Goal: Information Seeking & Learning: Learn about a topic

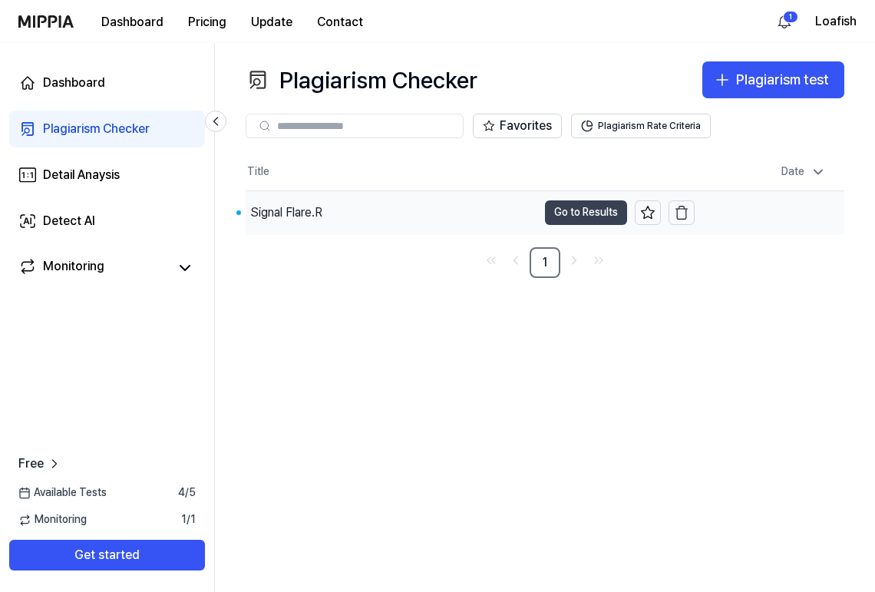
click at [571, 213] on button "Go to Results" at bounding box center [586, 212] width 82 height 25
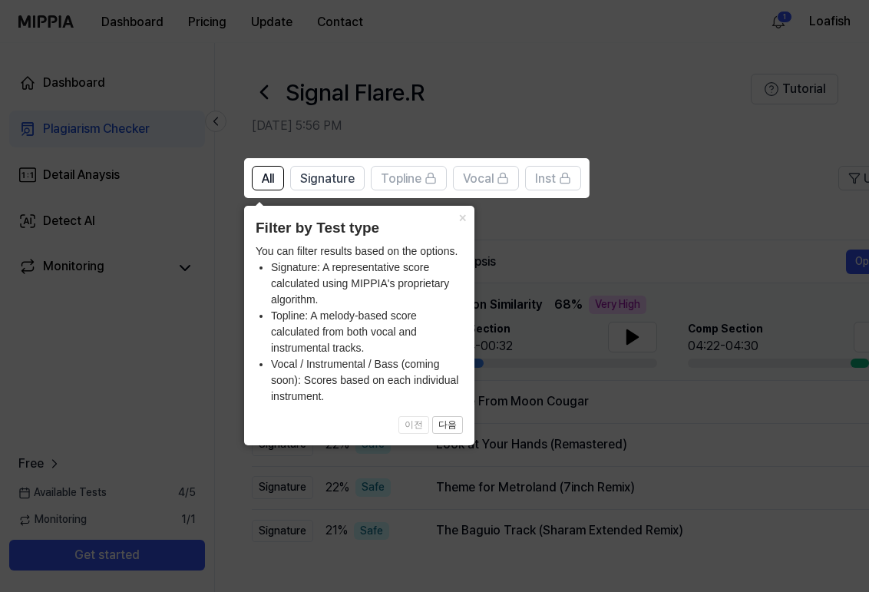
click at [708, 249] on icon at bounding box center [437, 296] width 875 height 592
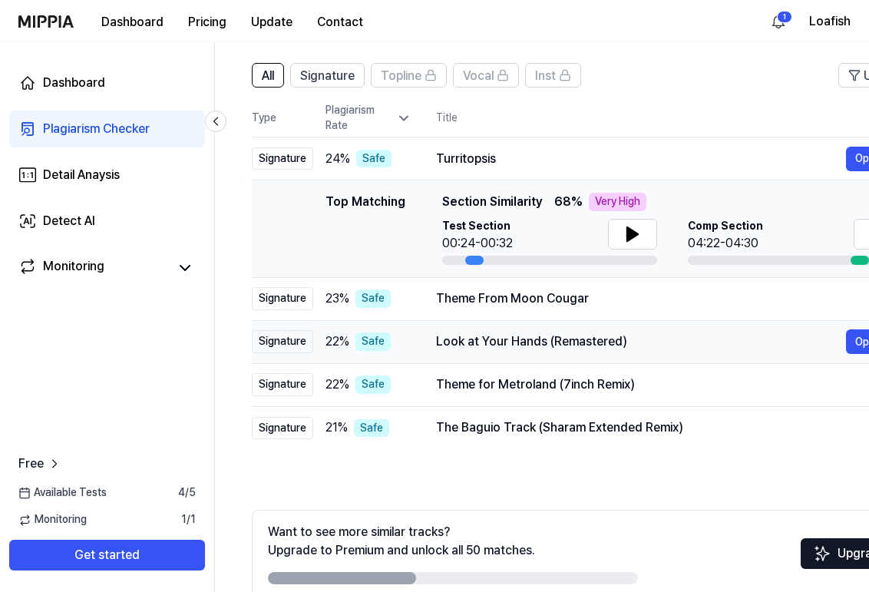
scroll to position [74, 0]
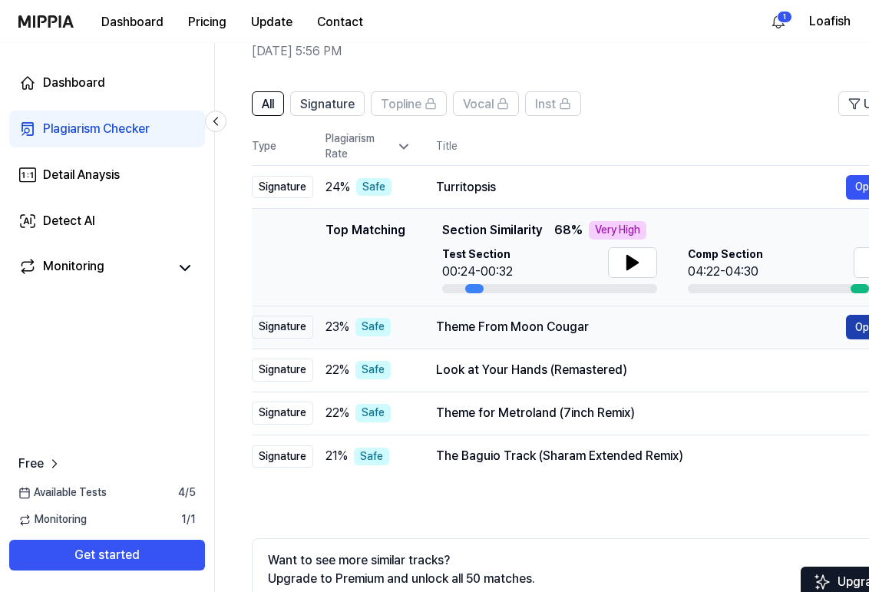
click at [860, 329] on button "Open" at bounding box center [868, 327] width 45 height 25
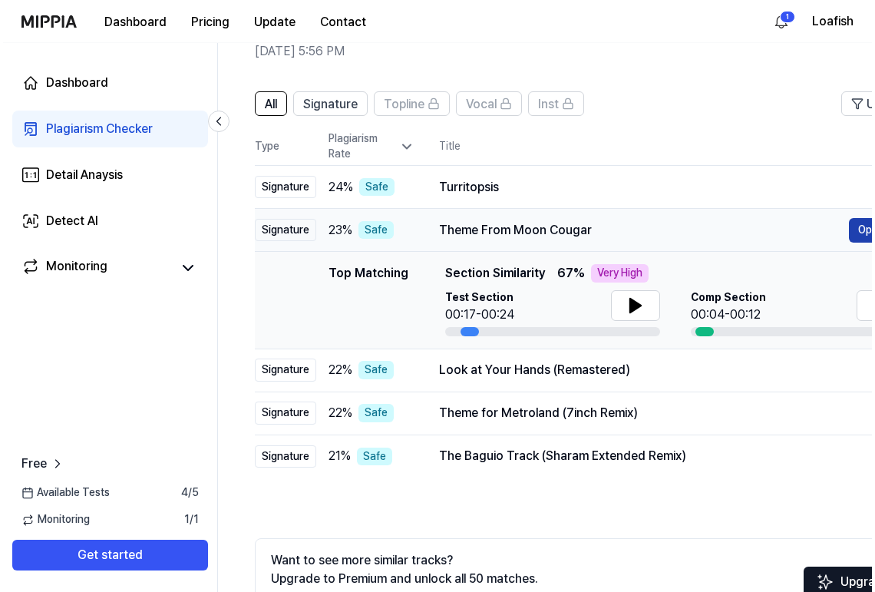
scroll to position [0, 0]
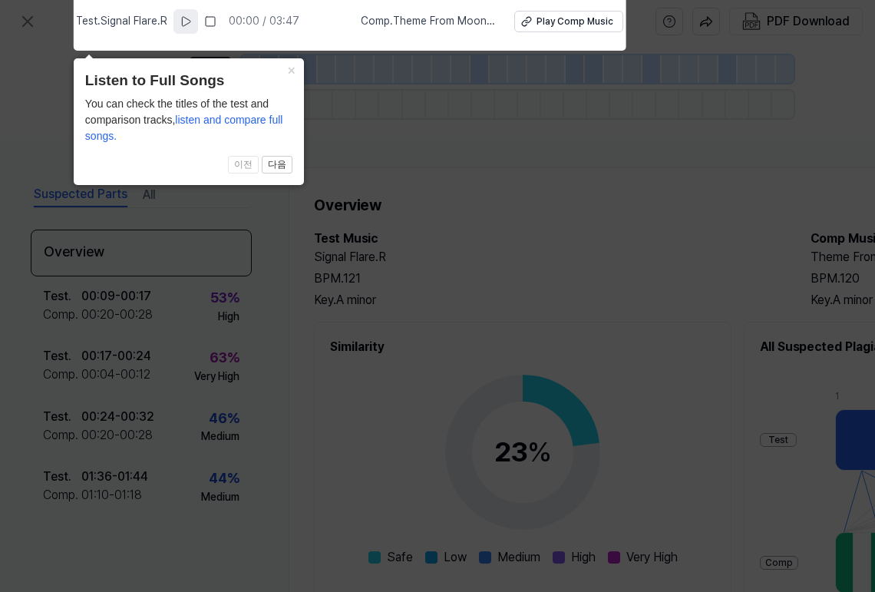
click at [197, 23] on button at bounding box center [185, 21] width 25 height 25
click at [513, 177] on icon at bounding box center [437, 291] width 875 height 599
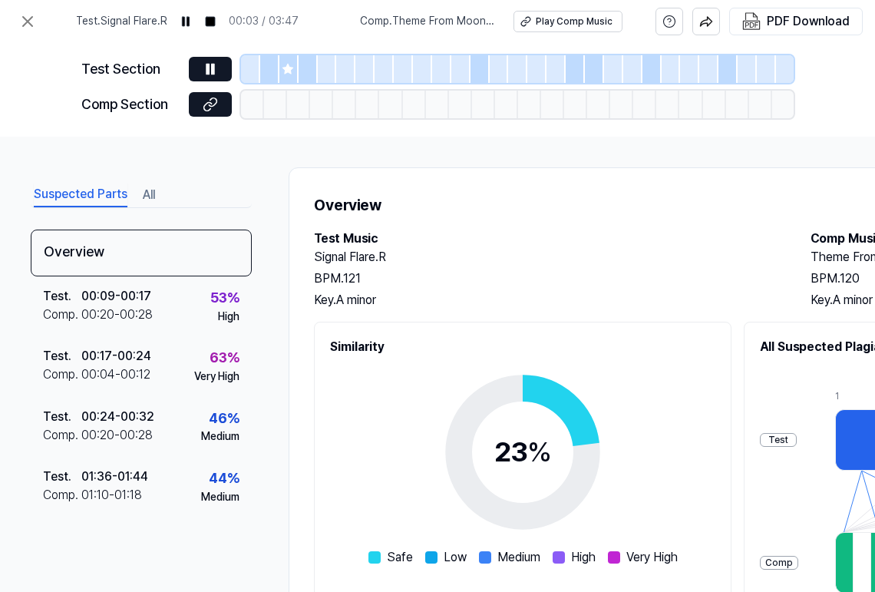
click at [287, 72] on icon at bounding box center [288, 69] width 10 height 10
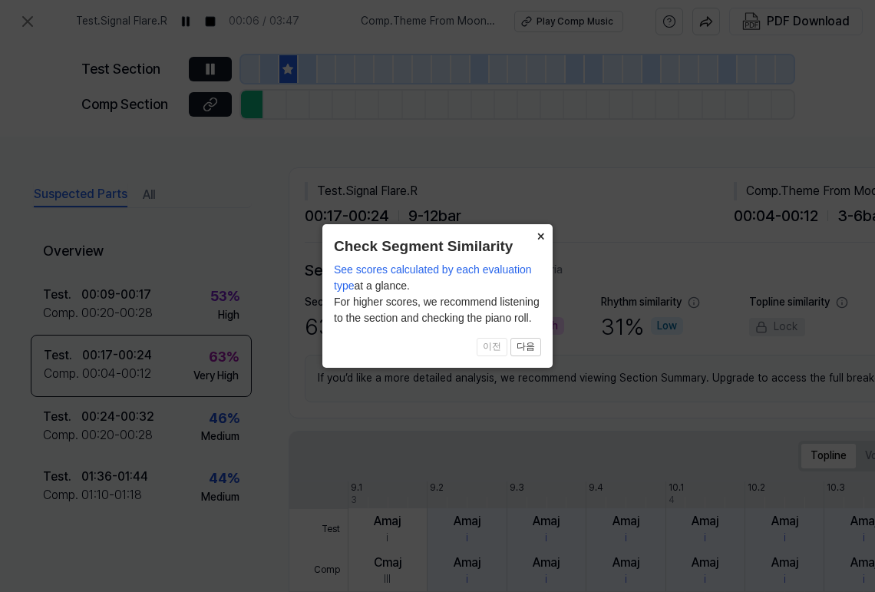
click at [542, 237] on button "×" at bounding box center [540, 234] width 25 height 21
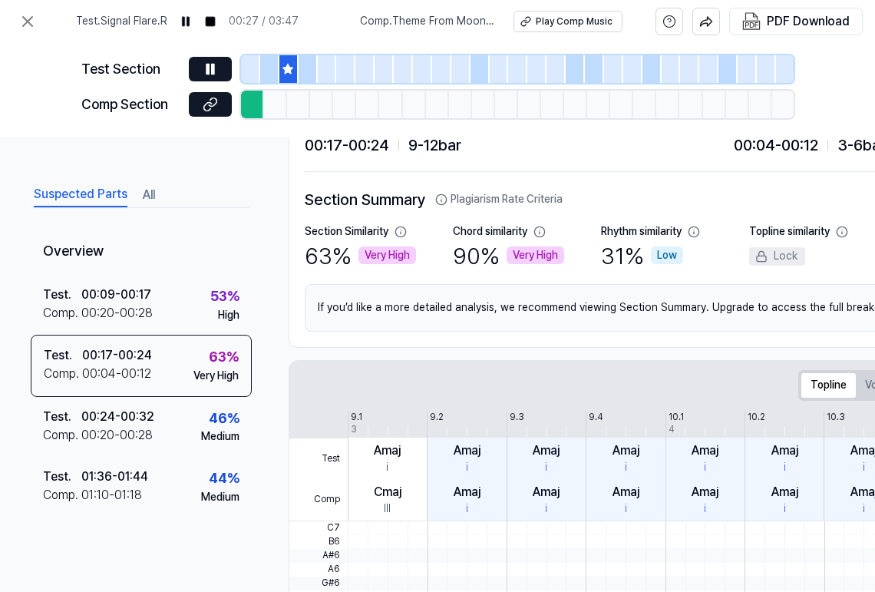
scroll to position [101, 0]
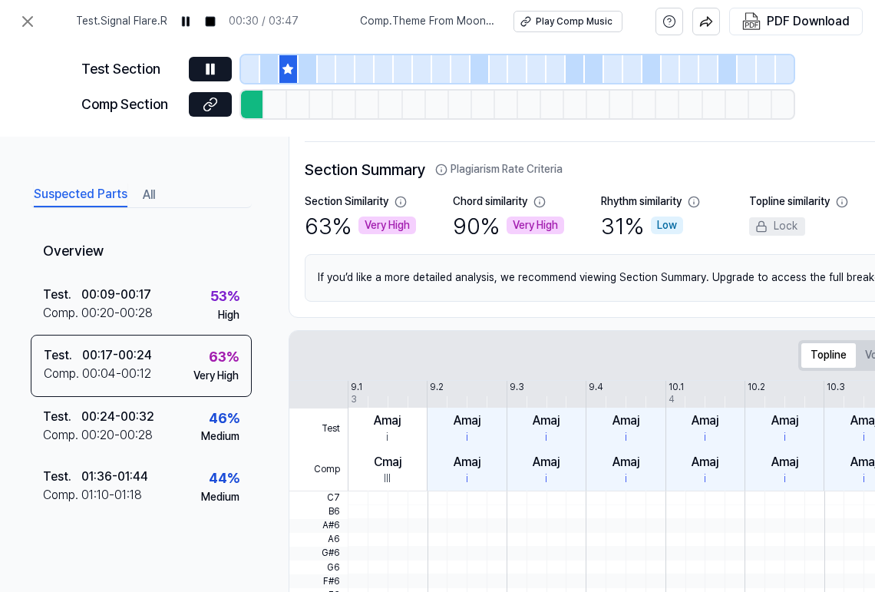
click at [284, 67] on icon at bounding box center [288, 69] width 10 height 10
click at [190, 22] on rect at bounding box center [189, 21] width 2 height 9
click at [286, 75] on div at bounding box center [288, 69] width 19 height 28
click at [209, 67] on icon at bounding box center [210, 68] width 15 height 15
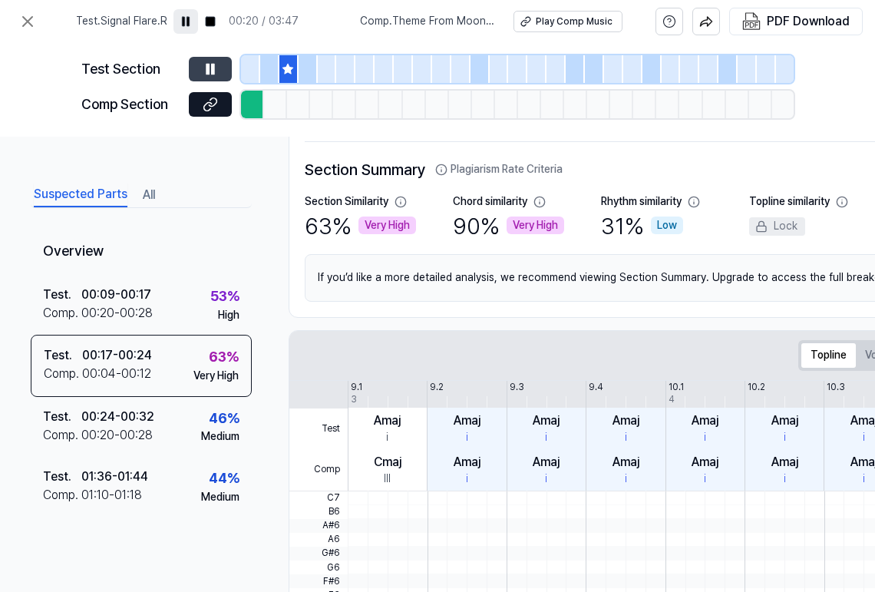
click at [210, 67] on icon at bounding box center [210, 68] width 15 height 15
click at [250, 104] on div at bounding box center [252, 105] width 23 height 28
click at [296, 107] on div at bounding box center [298, 105] width 23 height 28
click at [214, 107] on icon at bounding box center [210, 104] width 15 height 15
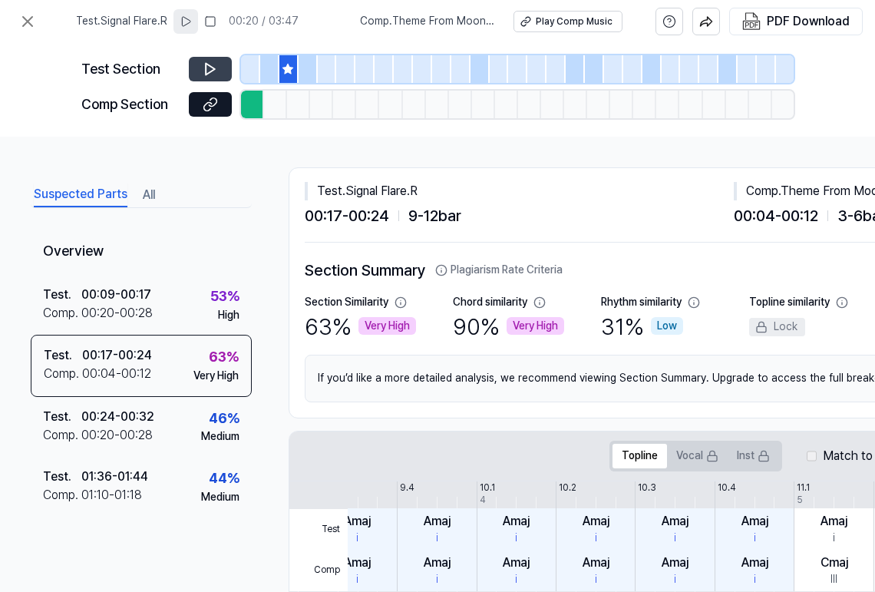
scroll to position [0, 0]
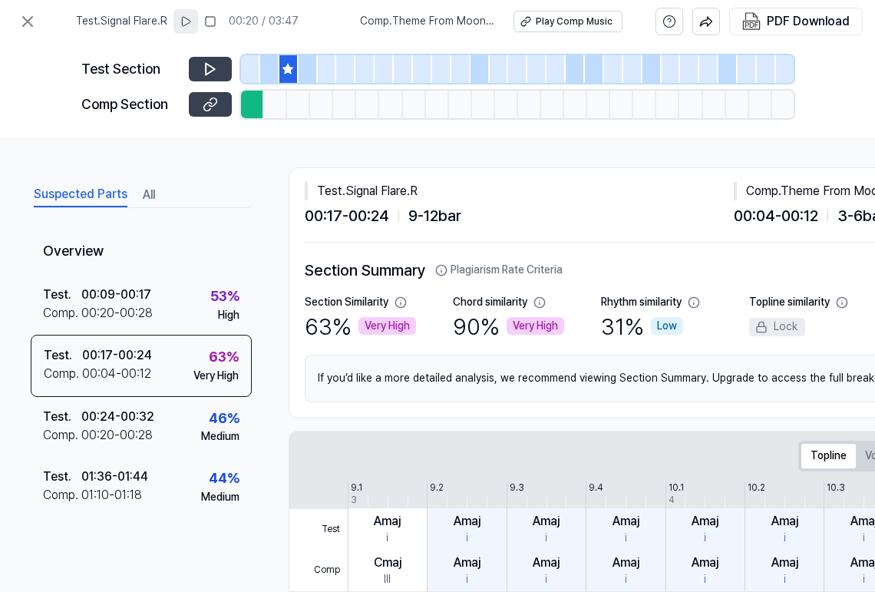
click at [216, 111] on icon at bounding box center [210, 104] width 15 height 15
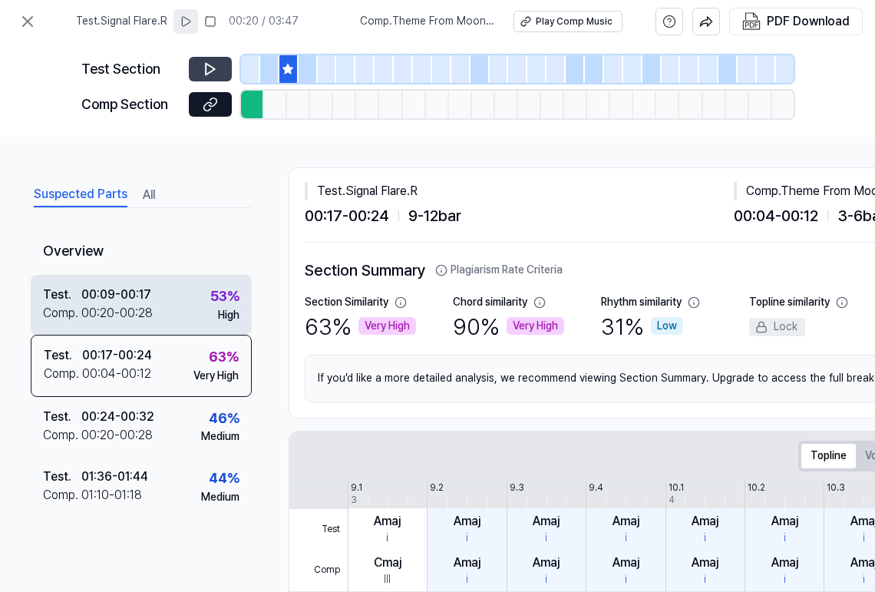
click at [141, 303] on div "00:09 - 00:17" at bounding box center [116, 294] width 70 height 18
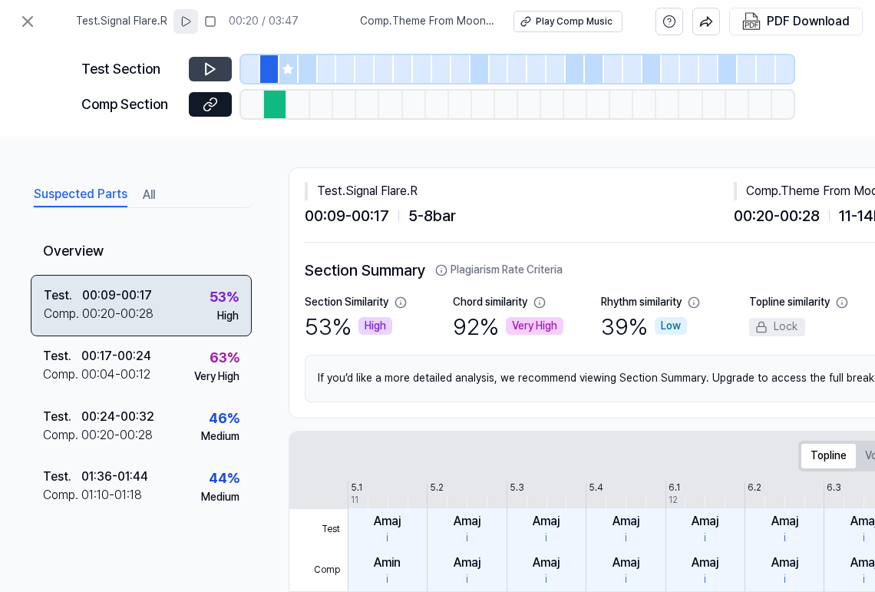
click at [147, 303] on div "00:09 - 00:17" at bounding box center [117, 295] width 70 height 18
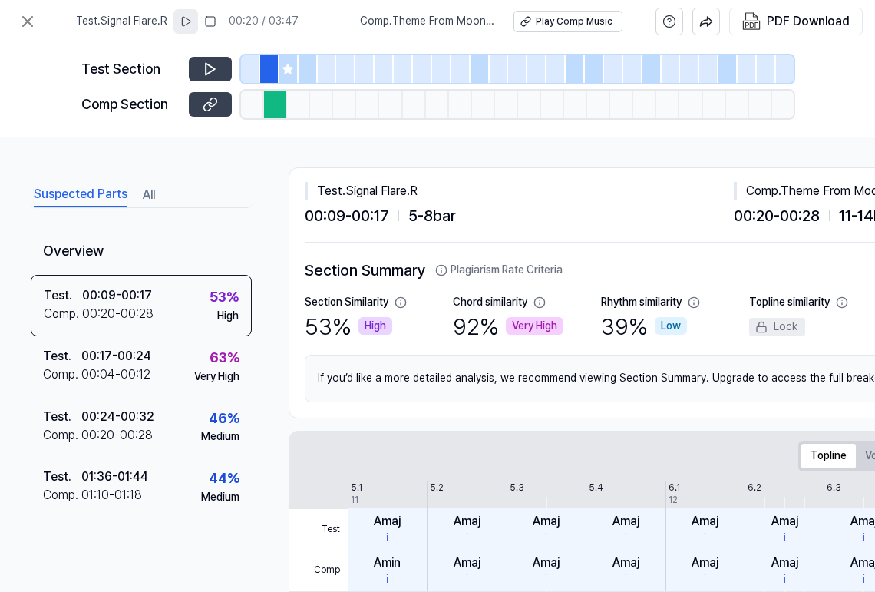
click at [203, 100] on icon at bounding box center [210, 104] width 15 height 15
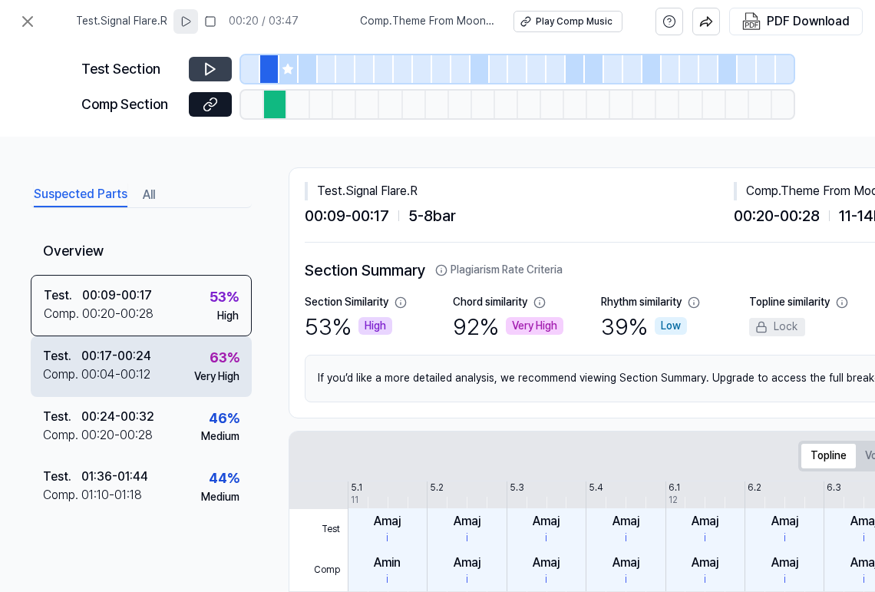
click at [141, 350] on div "00:17 - 00:24" at bounding box center [116, 356] width 70 height 18
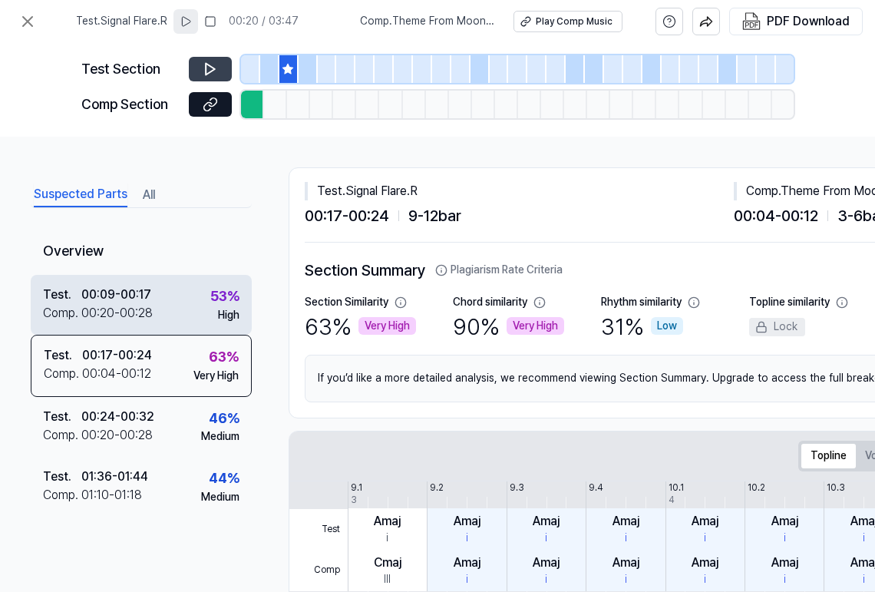
click at [168, 329] on div "Test . 00:09 - 00:17 Comp . 00:20 - 00:28 53 % High" at bounding box center [141, 305] width 221 height 60
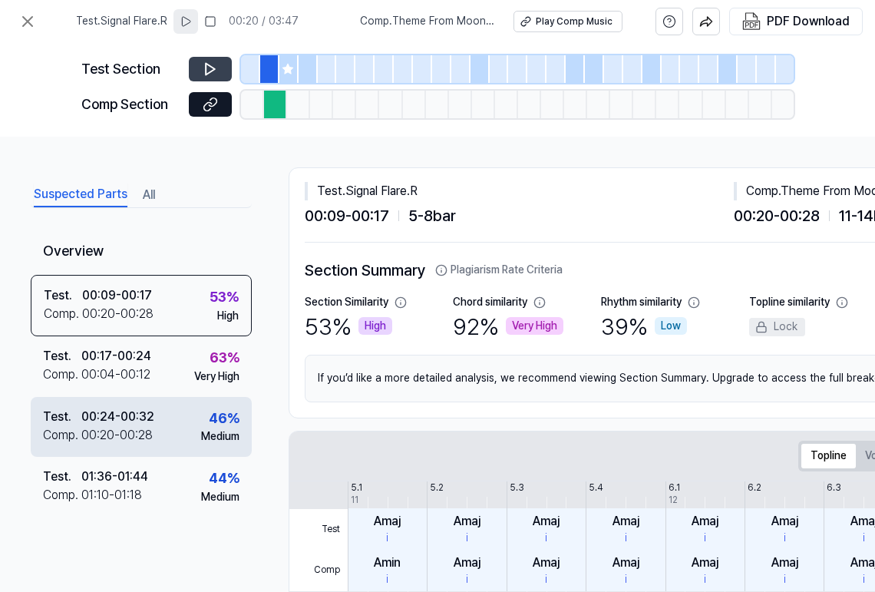
click at [153, 432] on div "Test . 00:24 - 00:32 Comp . 00:20 - 00:28 46 % Medium" at bounding box center [141, 427] width 221 height 60
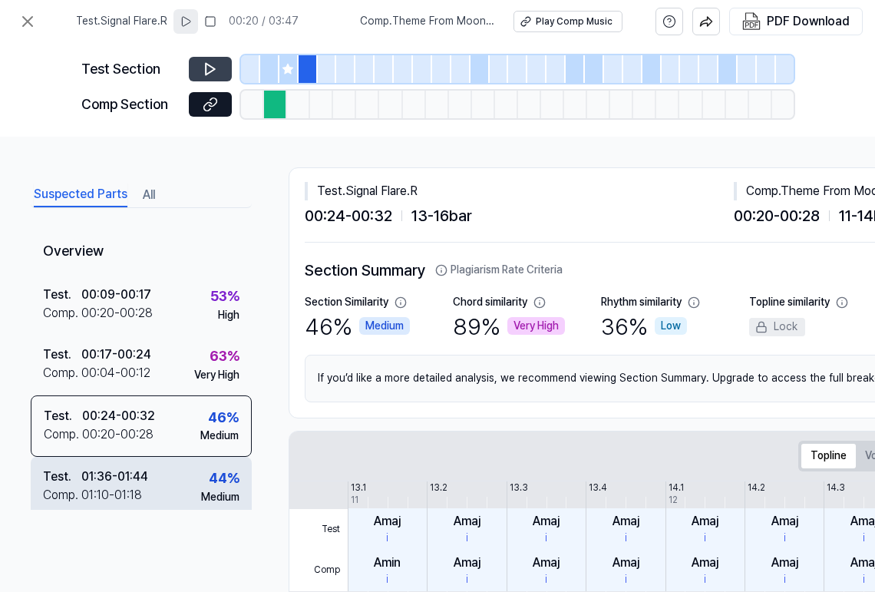
click at [151, 488] on div "Test . 01:36 - 01:44 Comp . 01:10 - 01:18 44 % Medium" at bounding box center [141, 487] width 221 height 60
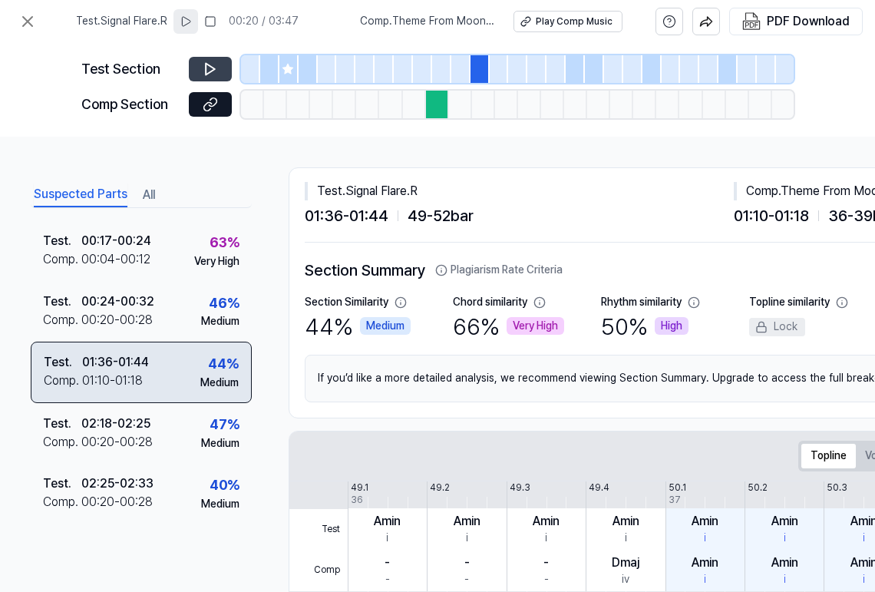
scroll to position [254, 0]
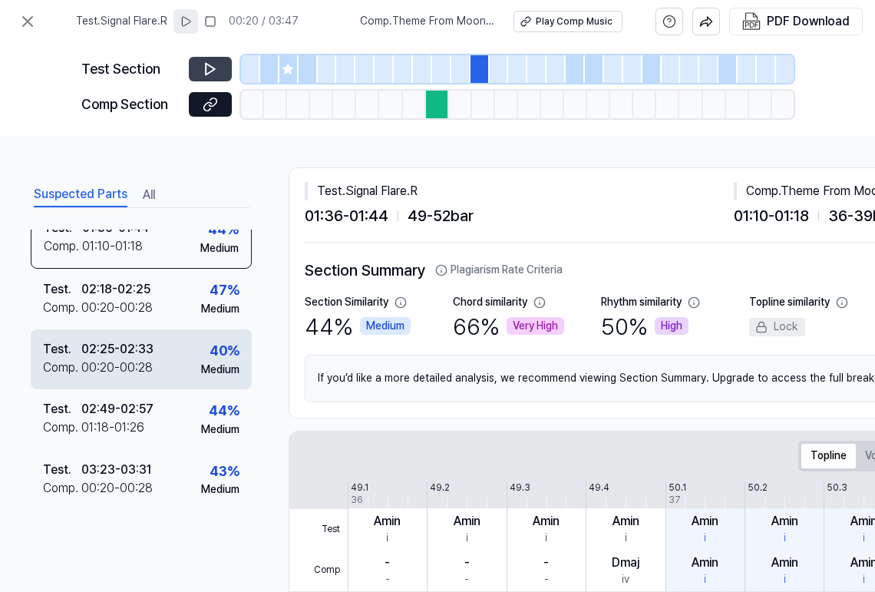
click at [127, 329] on div "Test . 02:25 - 02:33 Comp . 00:20 - 00:28 40 % Medium" at bounding box center [141, 359] width 221 height 60
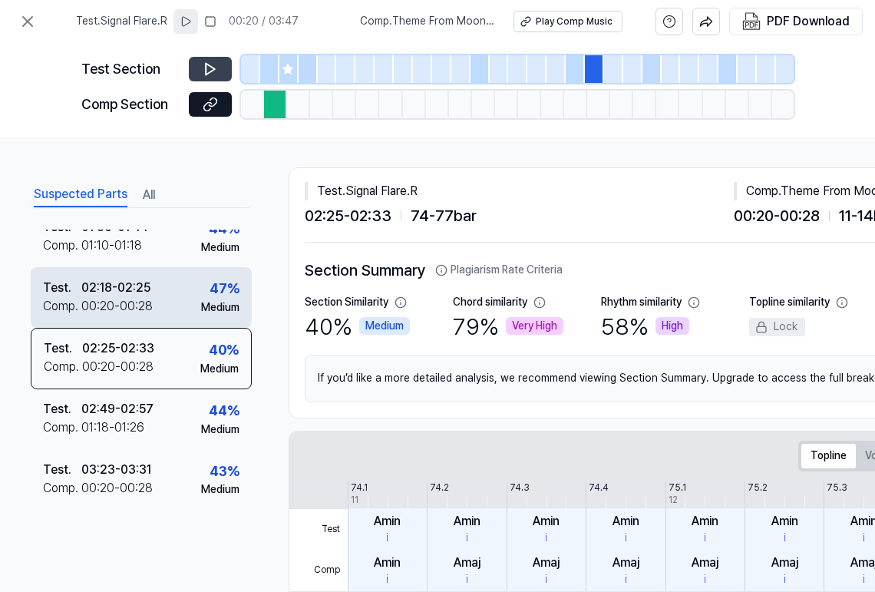
click at [130, 315] on div "Test . 02:18 - 02:25 Comp . 00:20 - 00:28 47 % Medium" at bounding box center [141, 297] width 221 height 60
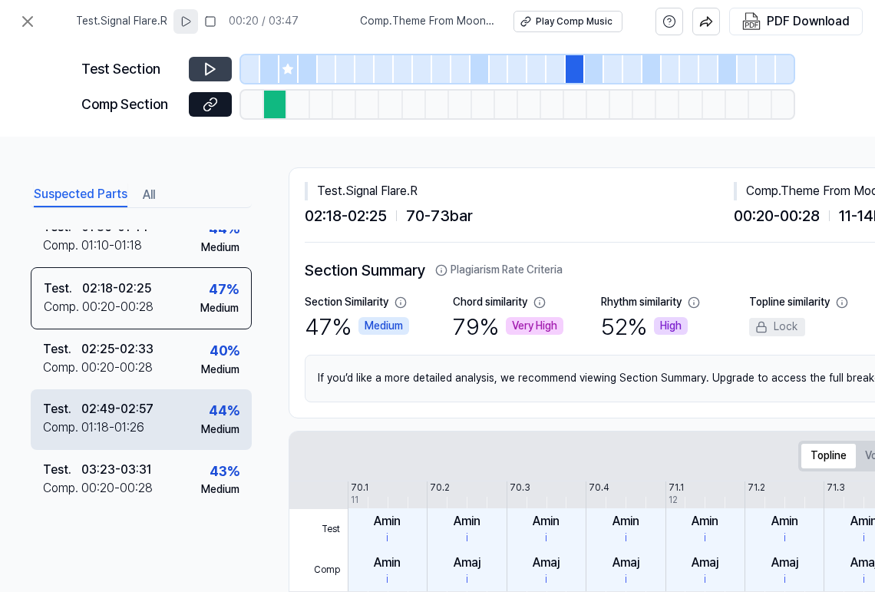
click at [128, 401] on div "02:49 - 02:57" at bounding box center [117, 409] width 72 height 18
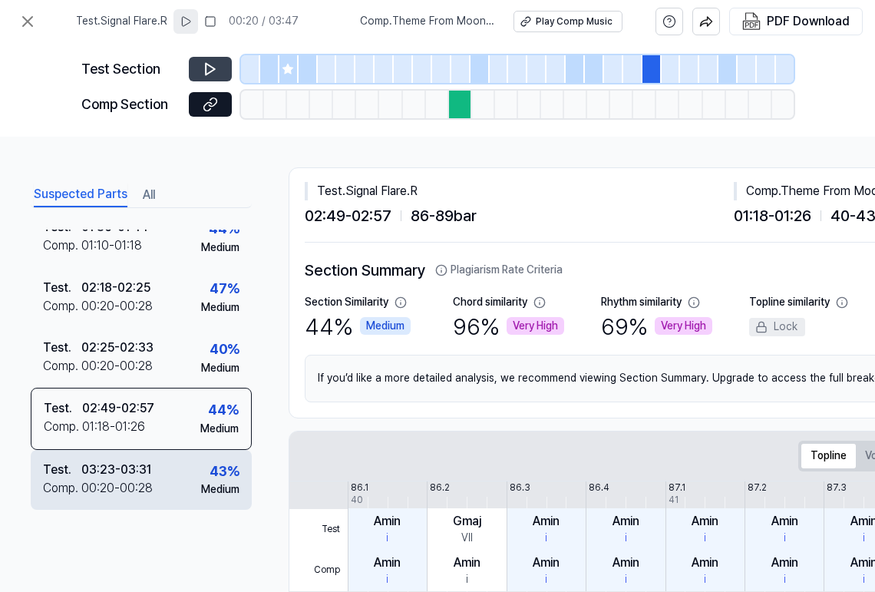
click at [128, 466] on div "03:23 - 03:31" at bounding box center [116, 469] width 70 height 18
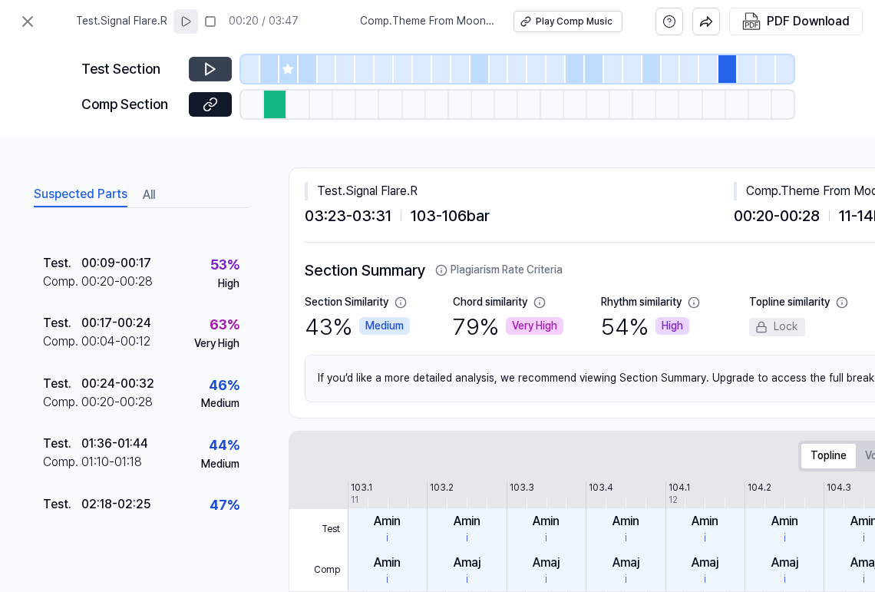
scroll to position [0, 0]
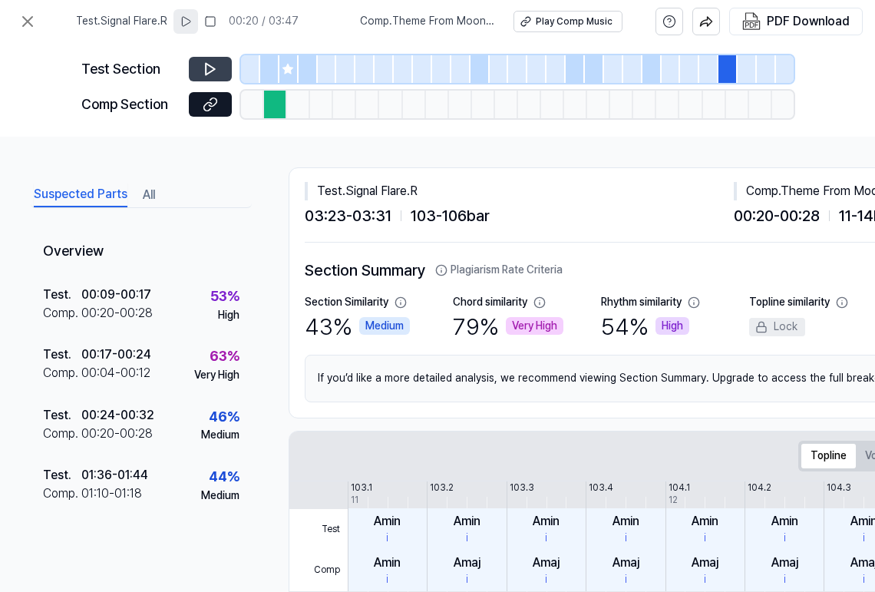
click at [153, 194] on button "All" at bounding box center [149, 195] width 12 height 25
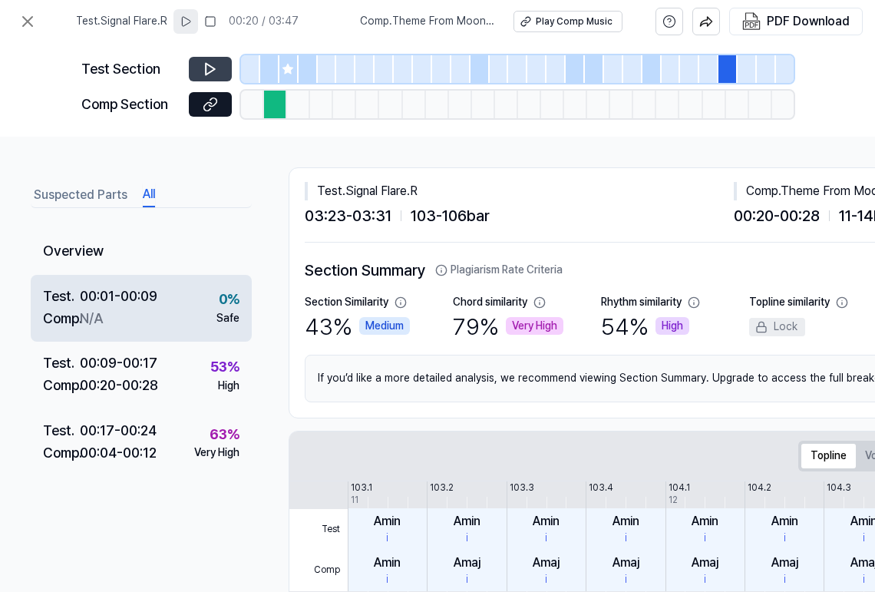
click at [138, 317] on div "Comp . N/A" at bounding box center [100, 319] width 114 height 22
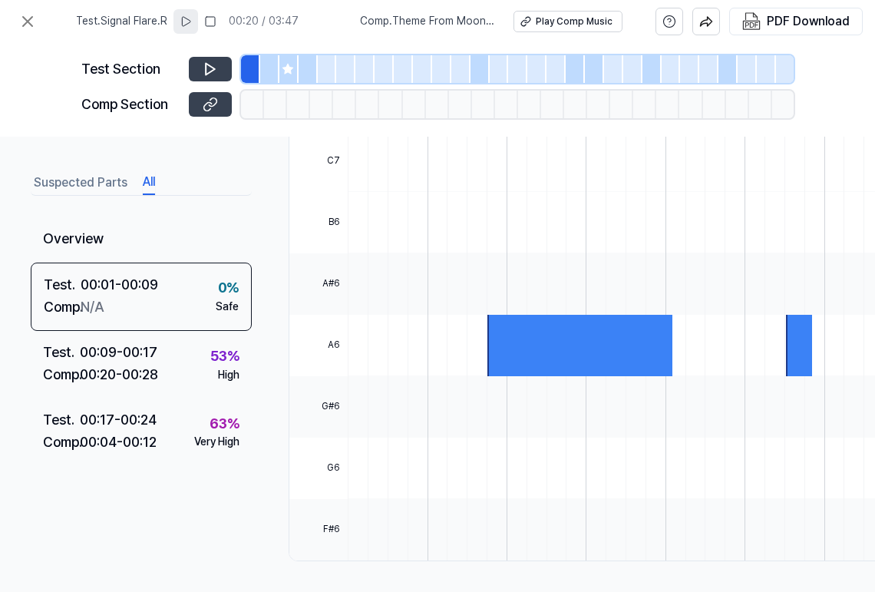
click at [209, 108] on icon at bounding box center [210, 104] width 15 height 15
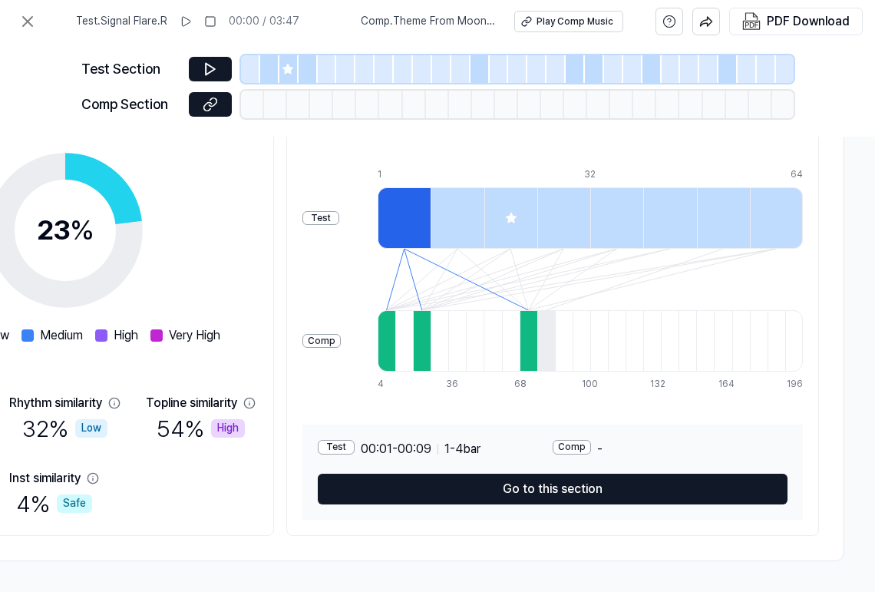
scroll to position [228, 464]
click at [510, 212] on icon at bounding box center [511, 218] width 12 height 12
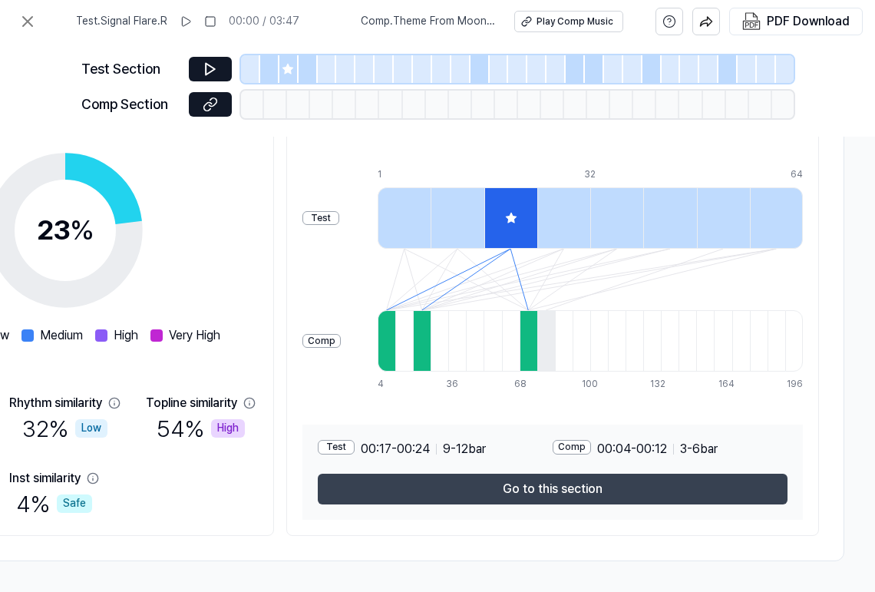
click at [487, 487] on button "Go to this section" at bounding box center [553, 489] width 470 height 31
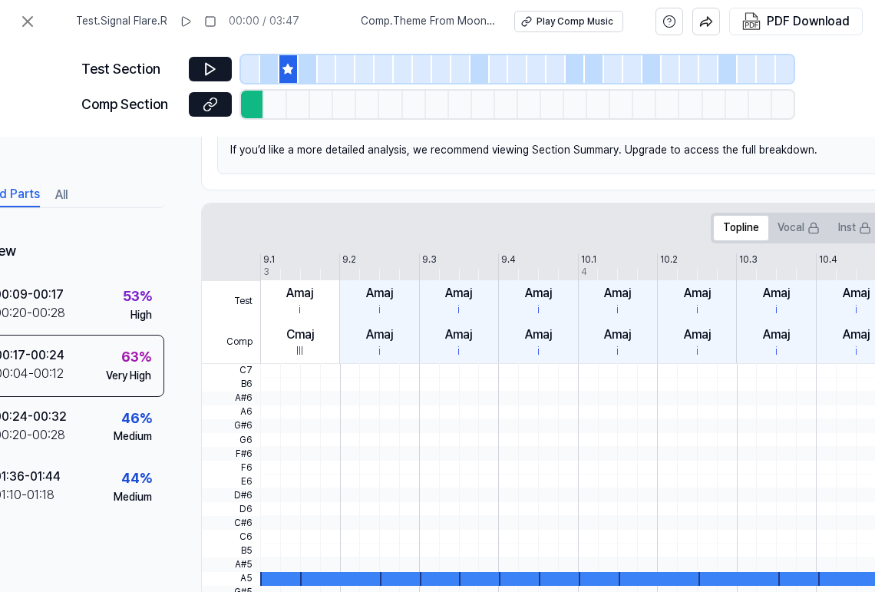
scroll to position [228, 0]
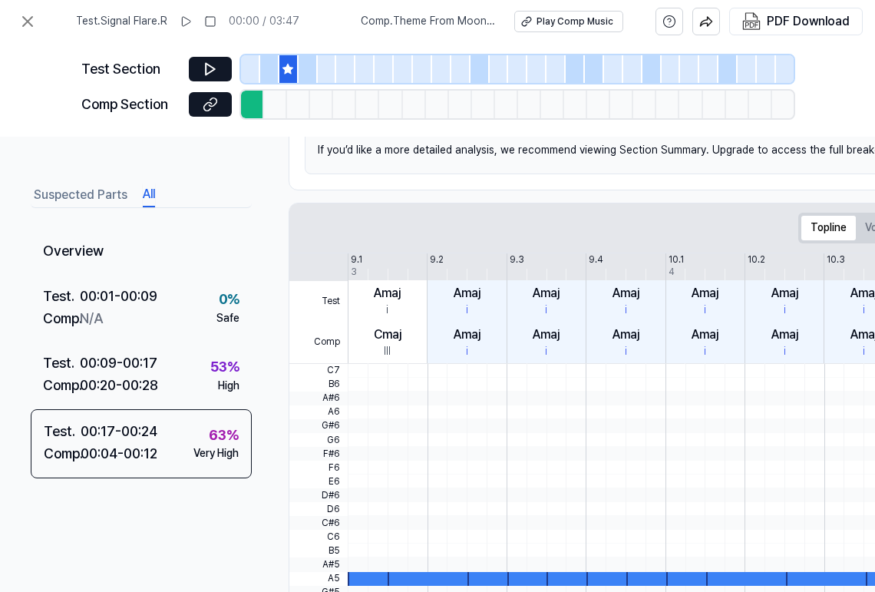
click at [147, 194] on button "All" at bounding box center [149, 195] width 12 height 25
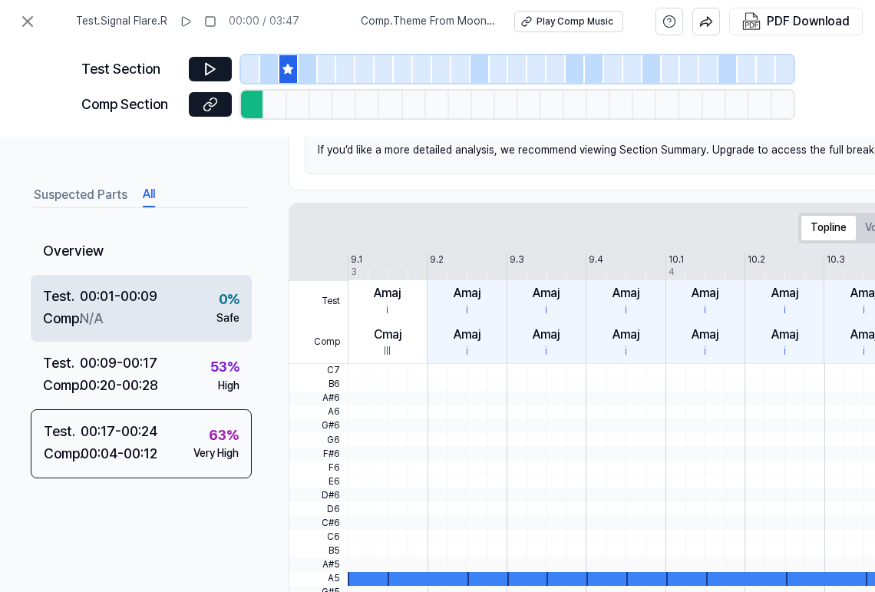
click at [153, 303] on div "00:01 - 00:09" at bounding box center [119, 296] width 78 height 22
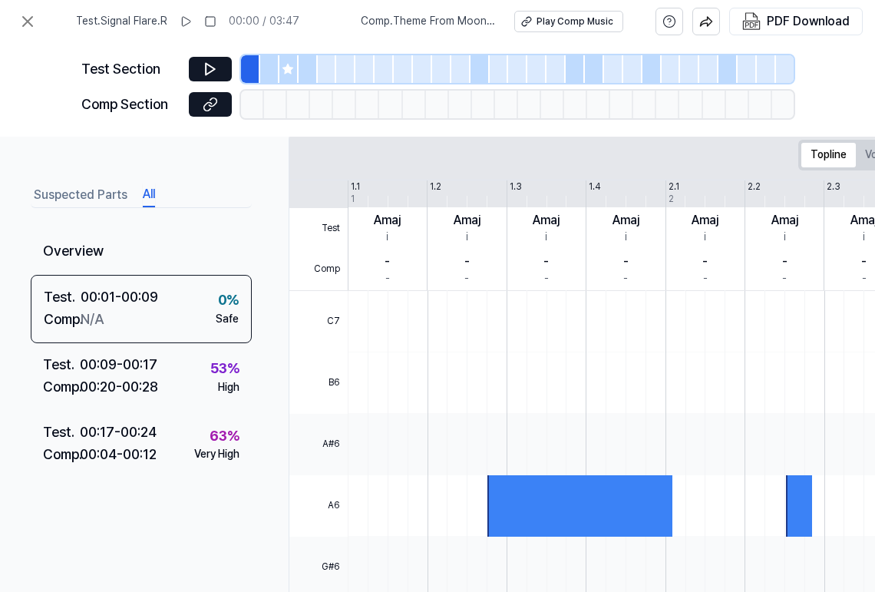
scroll to position [0, 0]
